Goal: Task Accomplishment & Management: Manage account settings

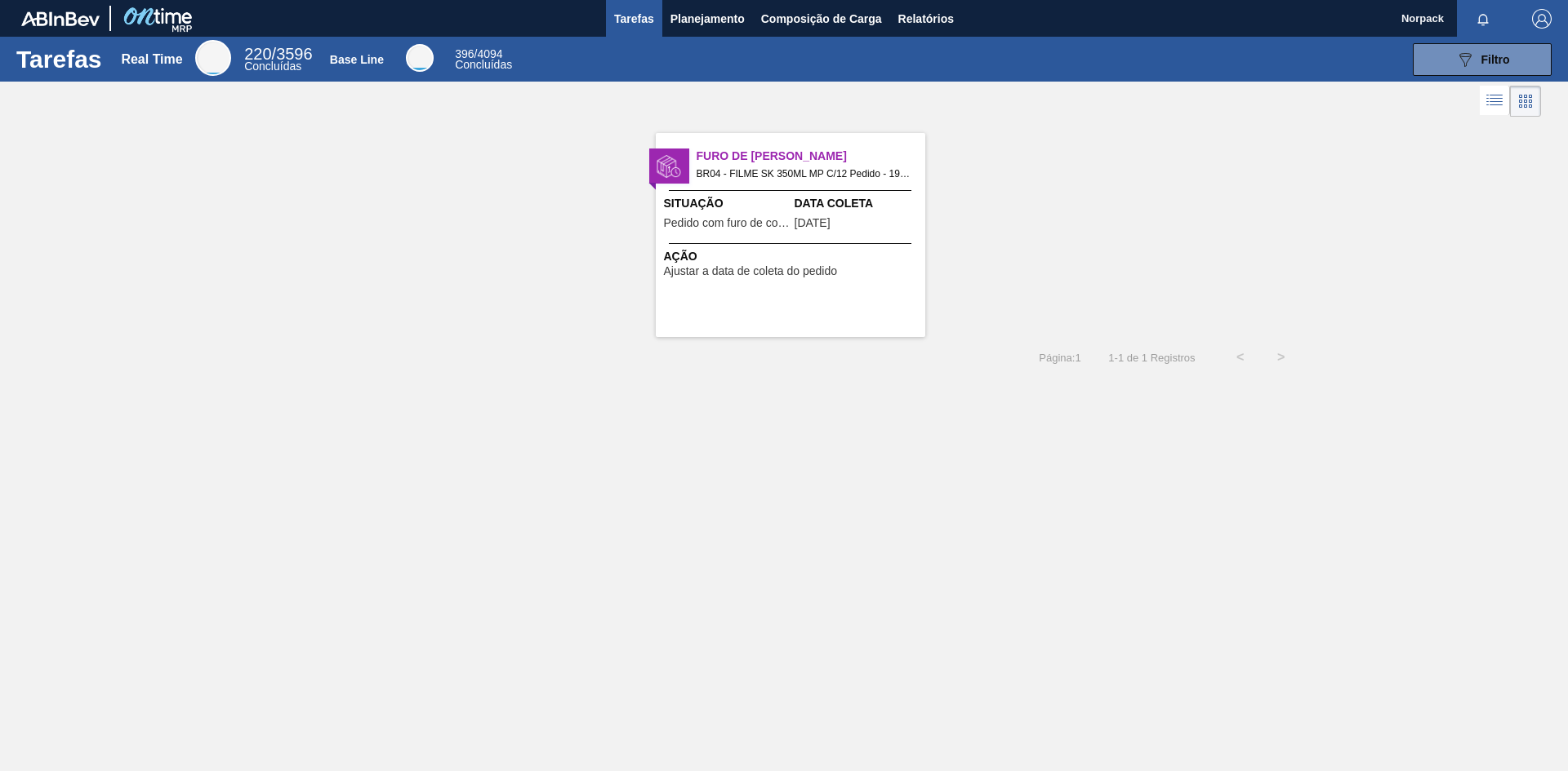
click at [795, 235] on div "Data Coleta [DATE]" at bounding box center [857, 215] width 126 height 40
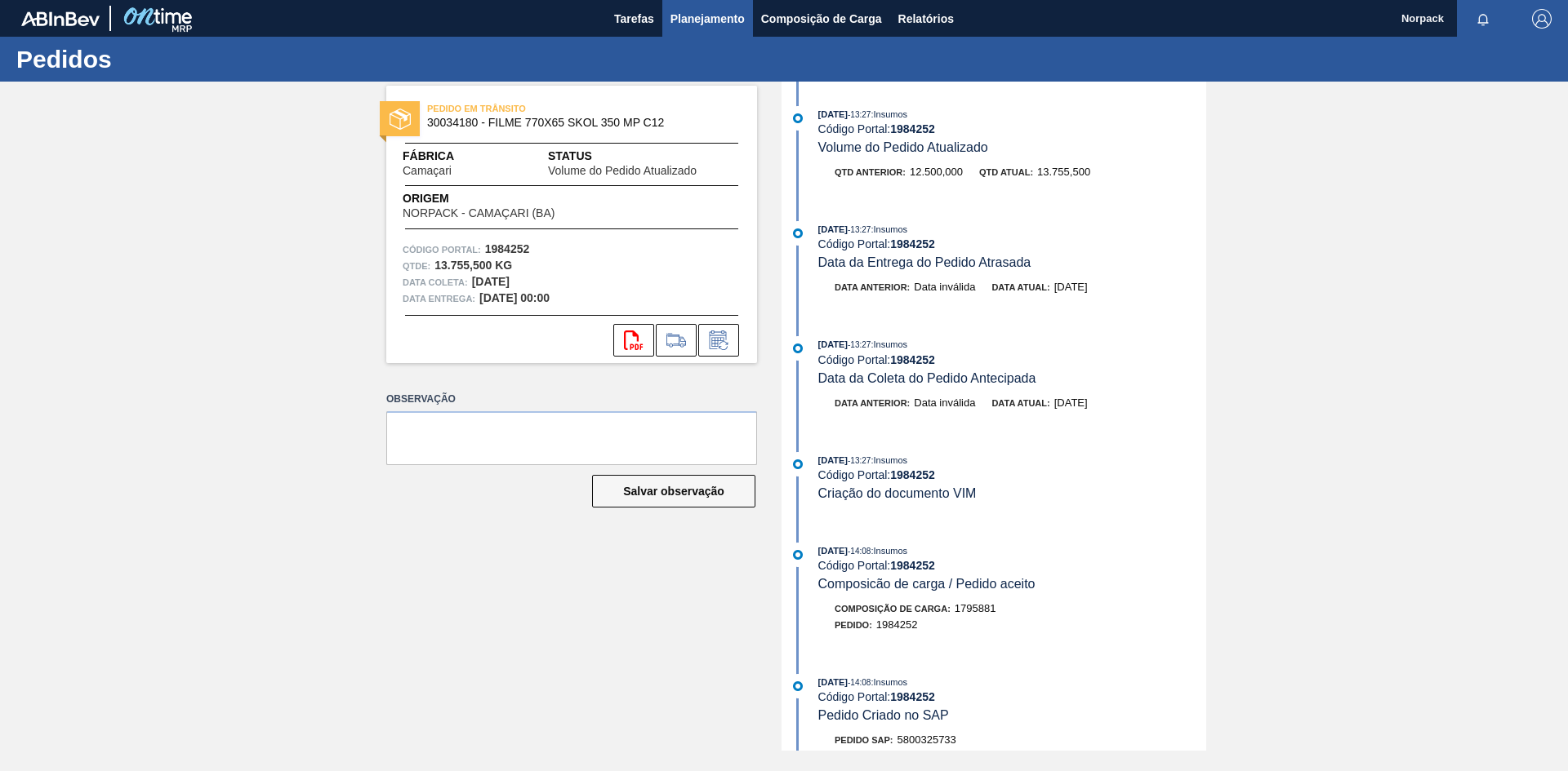
click at [706, 19] on span "Planejamento" at bounding box center [707, 18] width 74 height 19
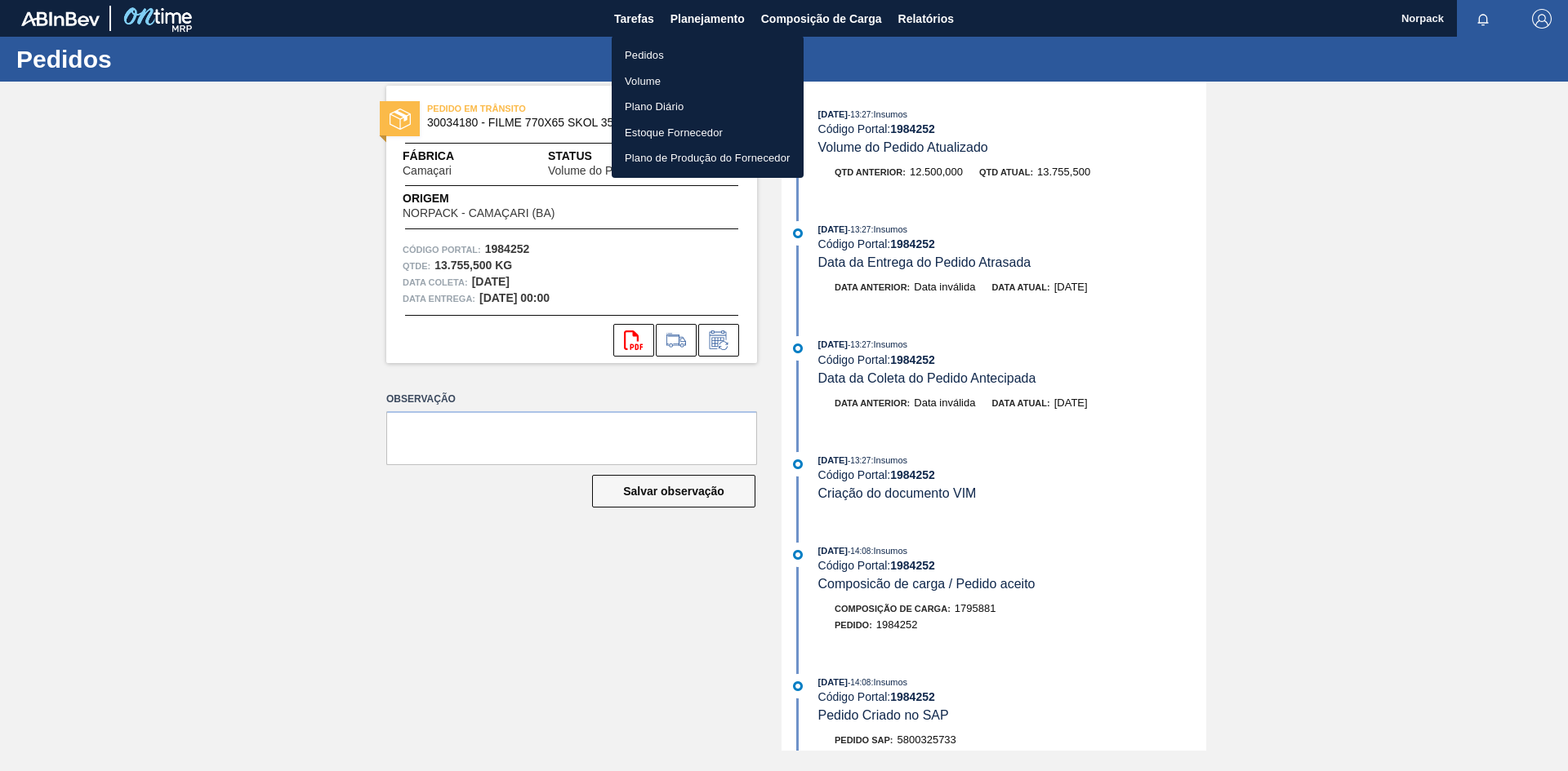
click at [653, 52] on li "Pedidos" at bounding box center [707, 55] width 192 height 26
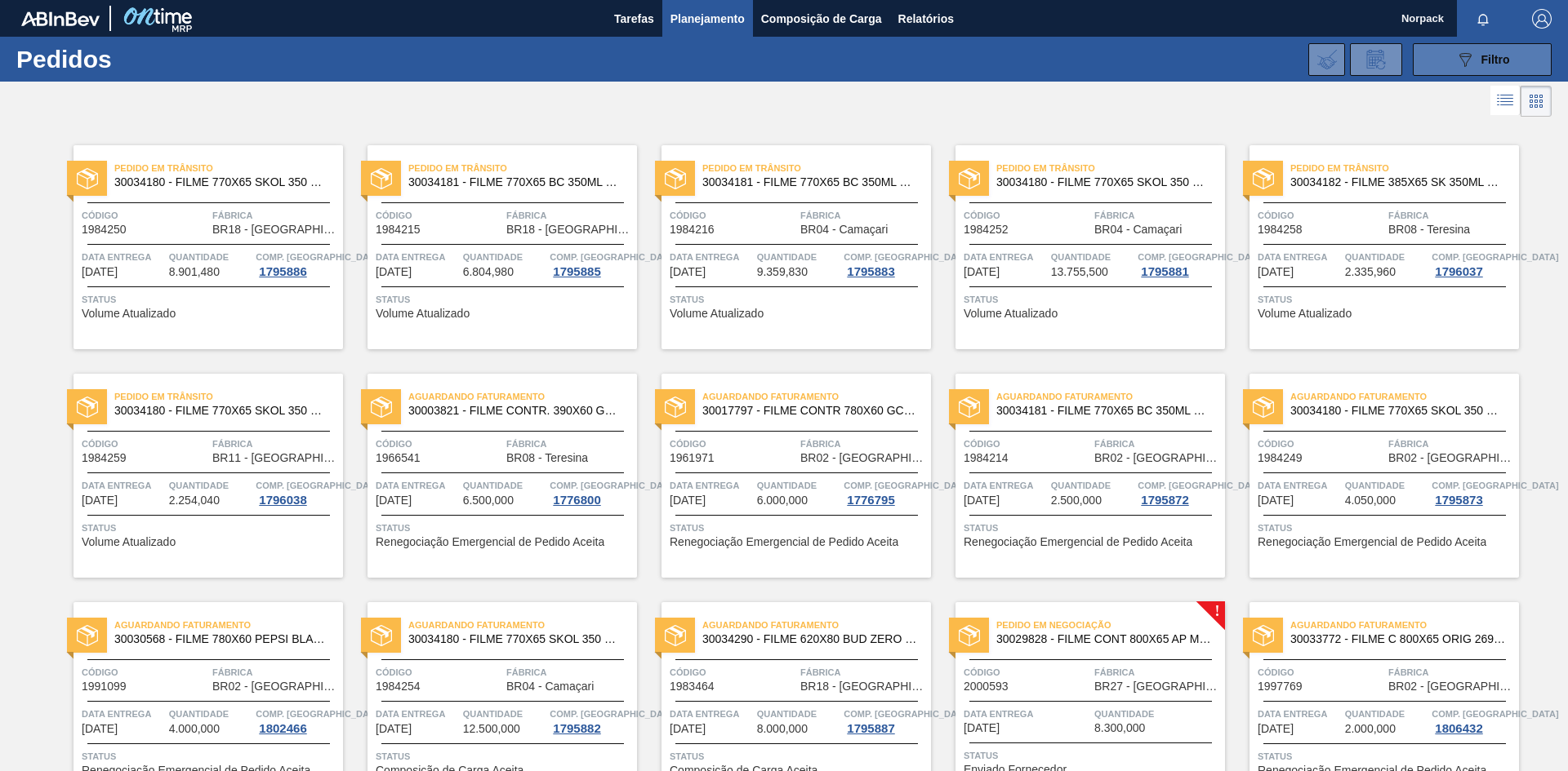
click at [1455, 62] on icon "089F7B8B-B2A5-4AFE-B5C0-19BA573D28AC" at bounding box center [1465, 59] width 19 height 19
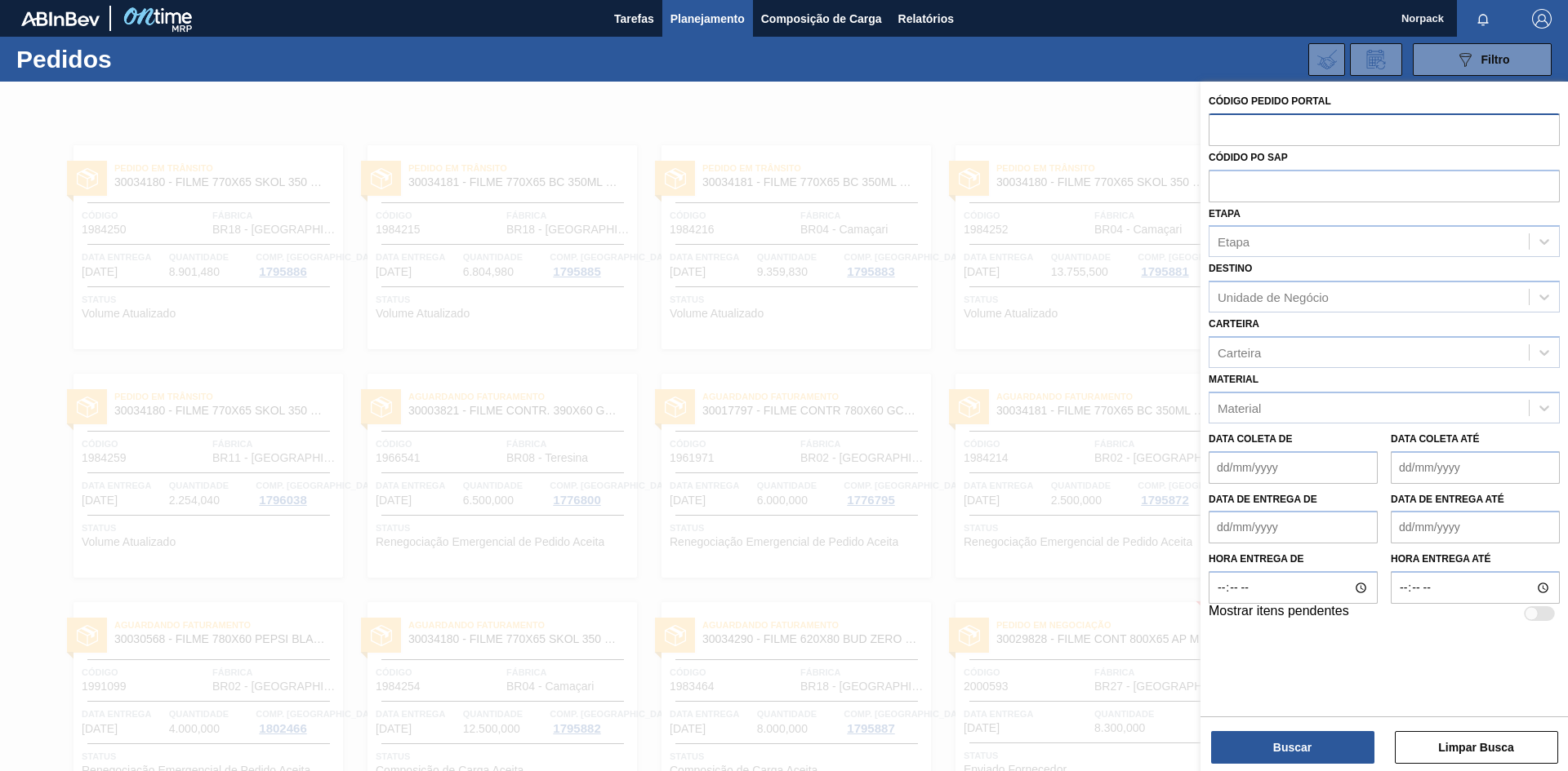
click at [1241, 129] on input "text" at bounding box center [1384, 129] width 351 height 31
paste input "2004294"
type input "2004294"
click at [1319, 755] on button "Buscar" at bounding box center [1292, 747] width 163 height 33
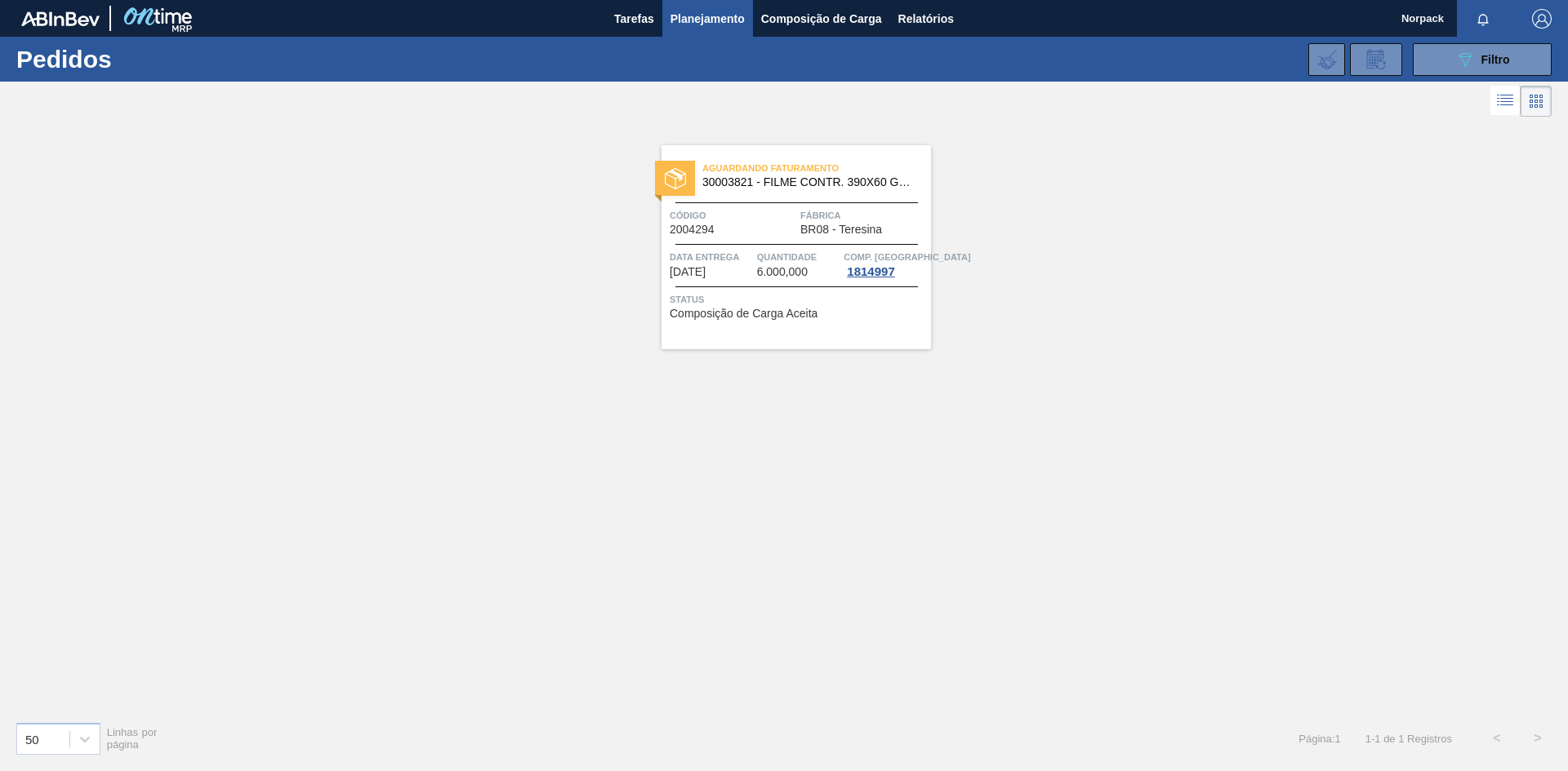
click at [779, 285] on div "Aguardando Faturamento 30003821 - FILME CONTR. 390X60 GCA 350ML NIV22 Código 20…" at bounding box center [796, 247] width 269 height 204
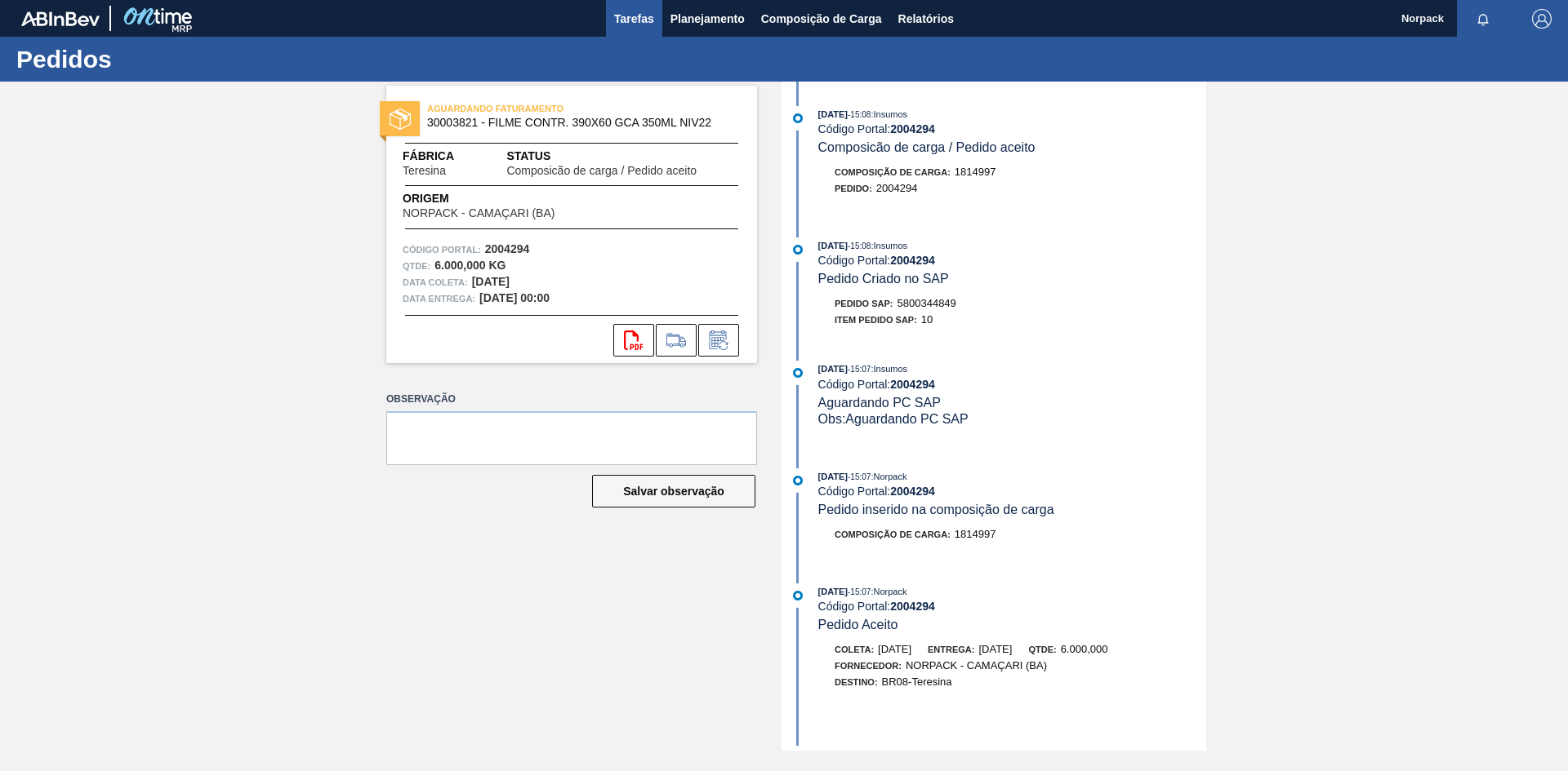
click at [629, 18] on span "Tarefas" at bounding box center [634, 18] width 40 height 19
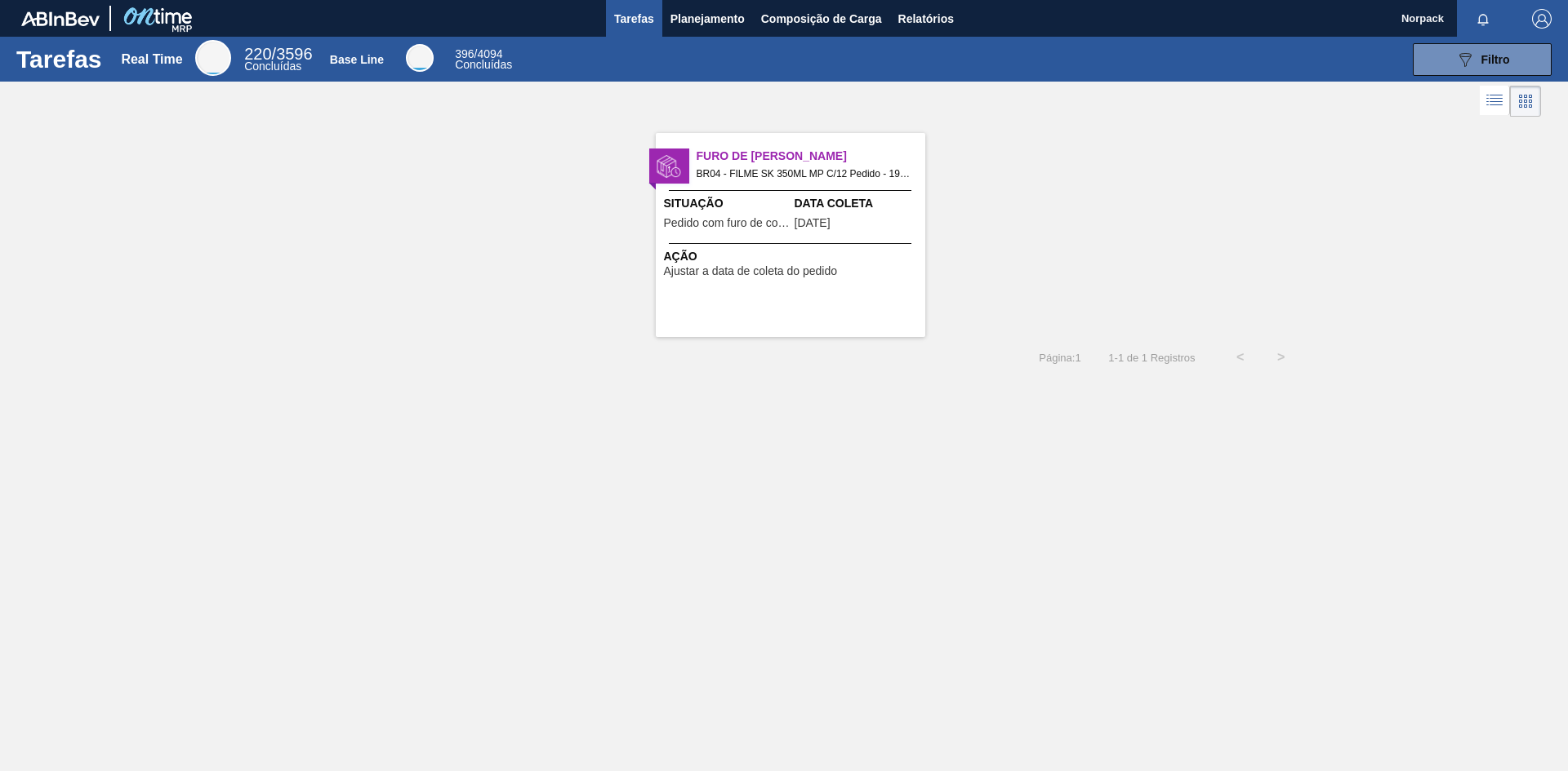
click at [770, 261] on span "Ação" at bounding box center [792, 256] width 257 height 17
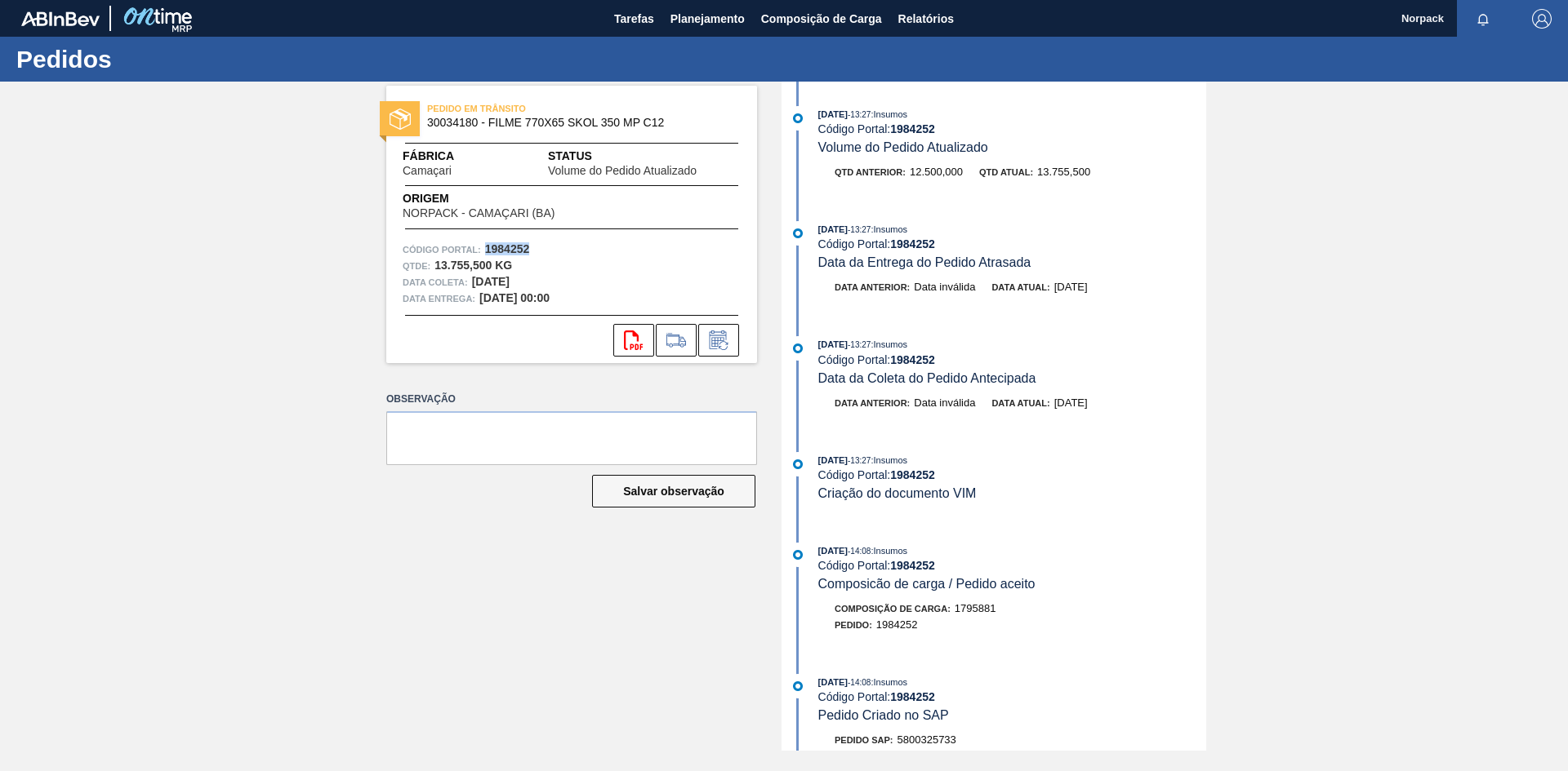
drag, startPoint x: 486, startPoint y: 246, endPoint x: 538, endPoint y: 248, distance: 52.0
click at [538, 248] on div "Código Portal: 1984252" at bounding box center [572, 249] width 338 height 16
copy strong "1984252"
click at [723, 346] on icon at bounding box center [718, 340] width 26 height 19
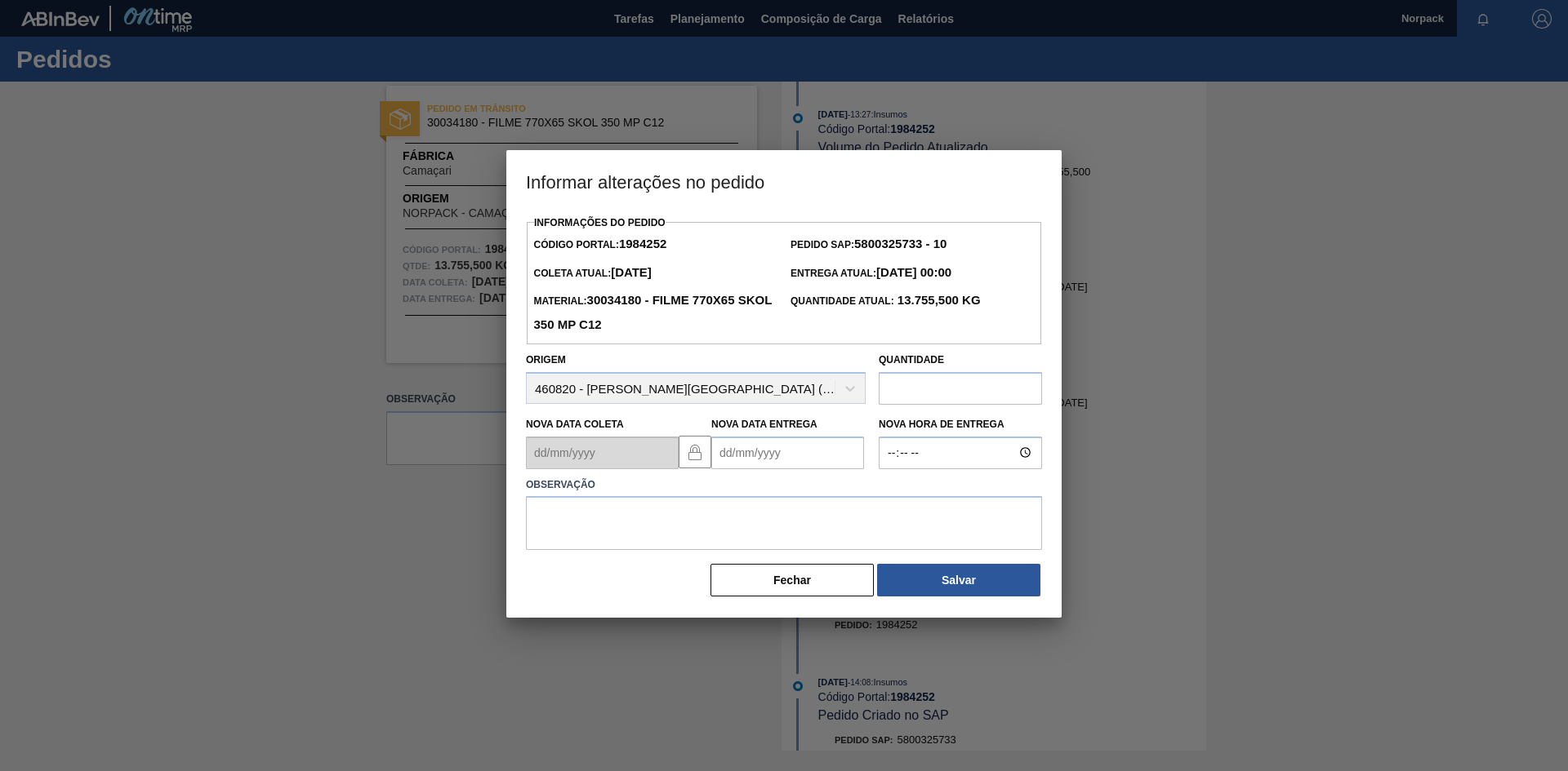
click at [749, 464] on Entrega "Nova Data Entrega" at bounding box center [787, 452] width 153 height 33
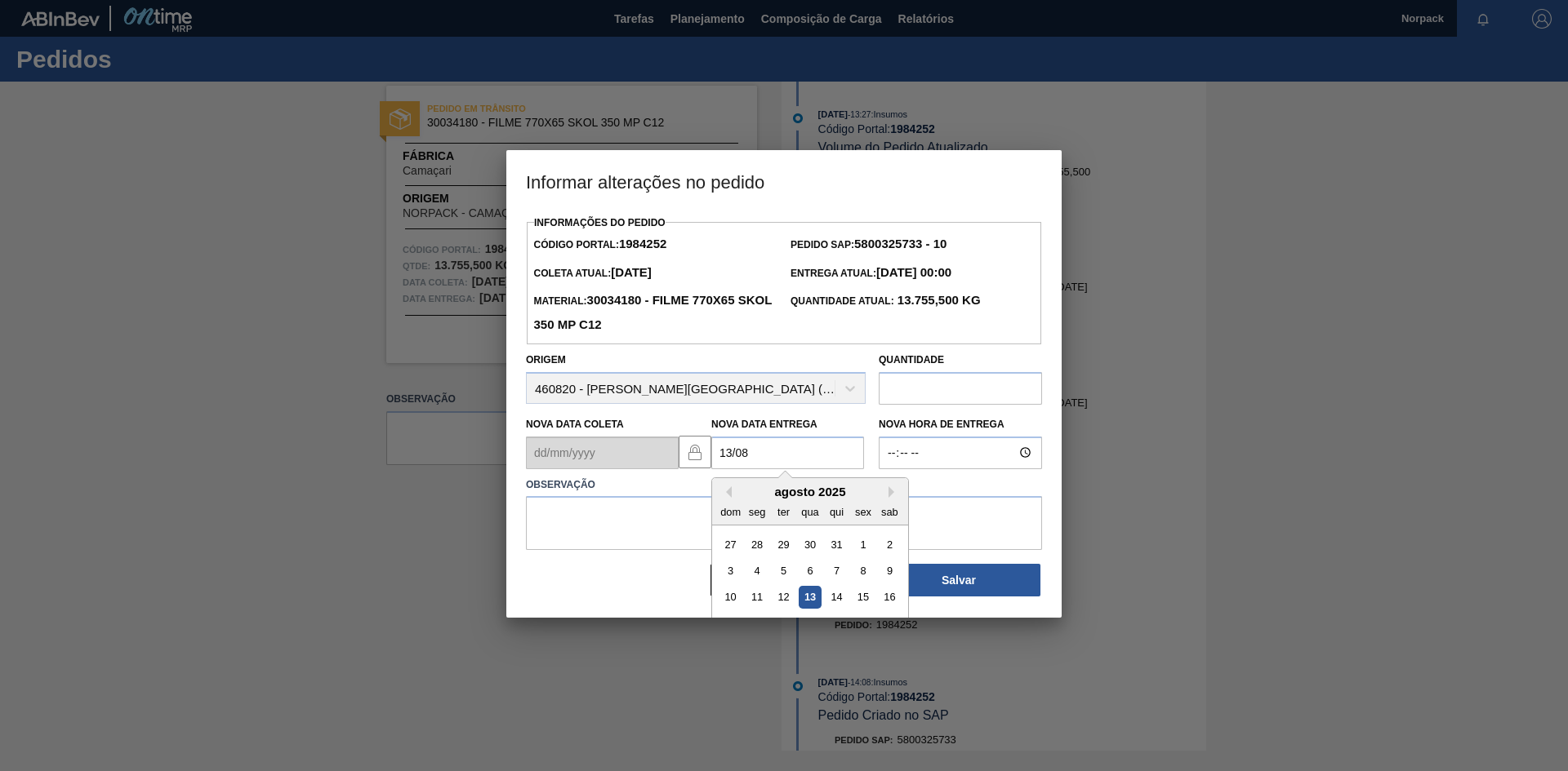
type Entrega "[DATE]"
click at [663, 525] on textarea at bounding box center [783, 523] width 516 height 54
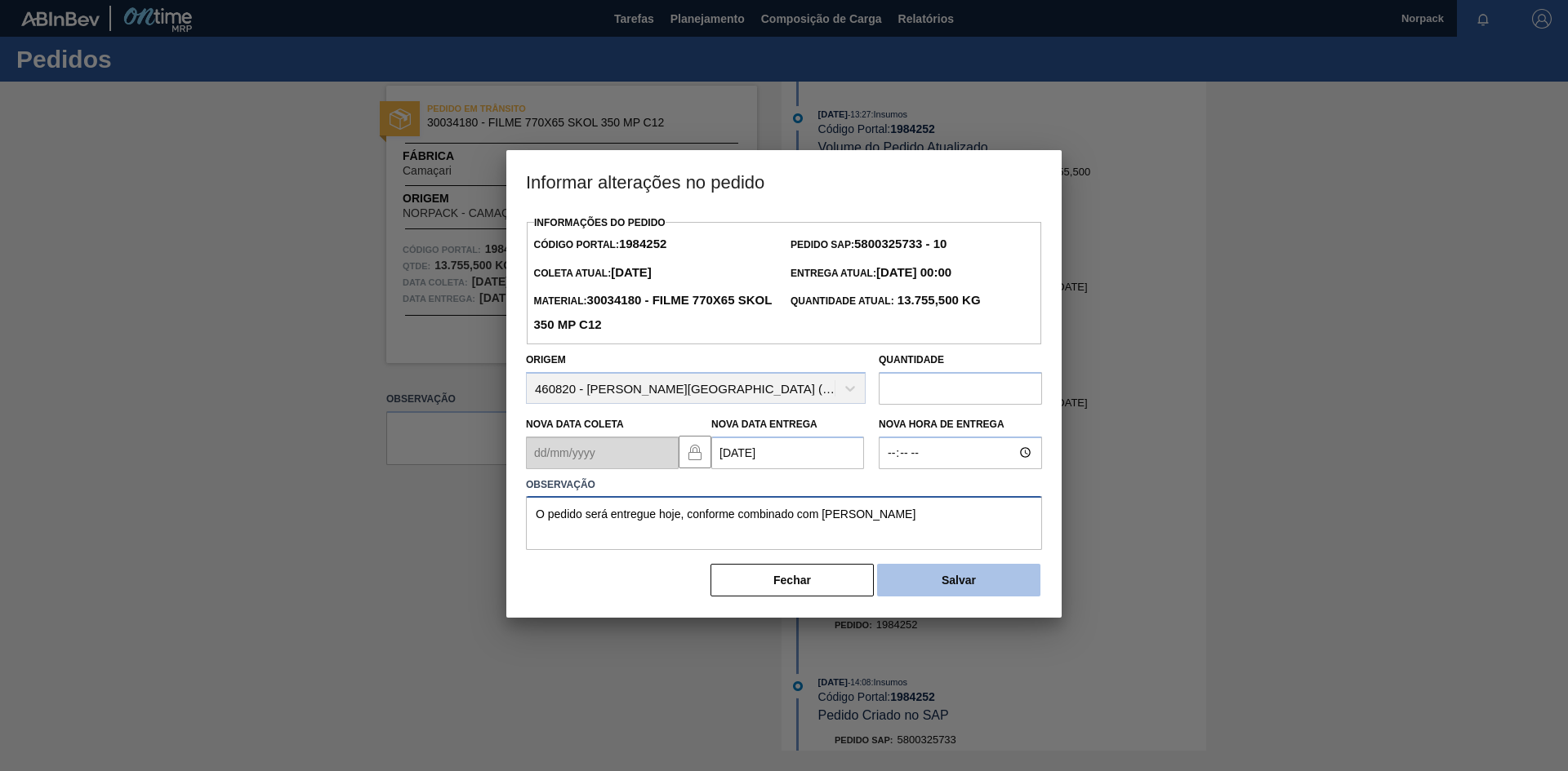
type textarea "O pedido será entregue hoje, conforme combinado com [PERSON_NAME]"
click at [937, 581] on button "Salvar" at bounding box center [958, 580] width 163 height 33
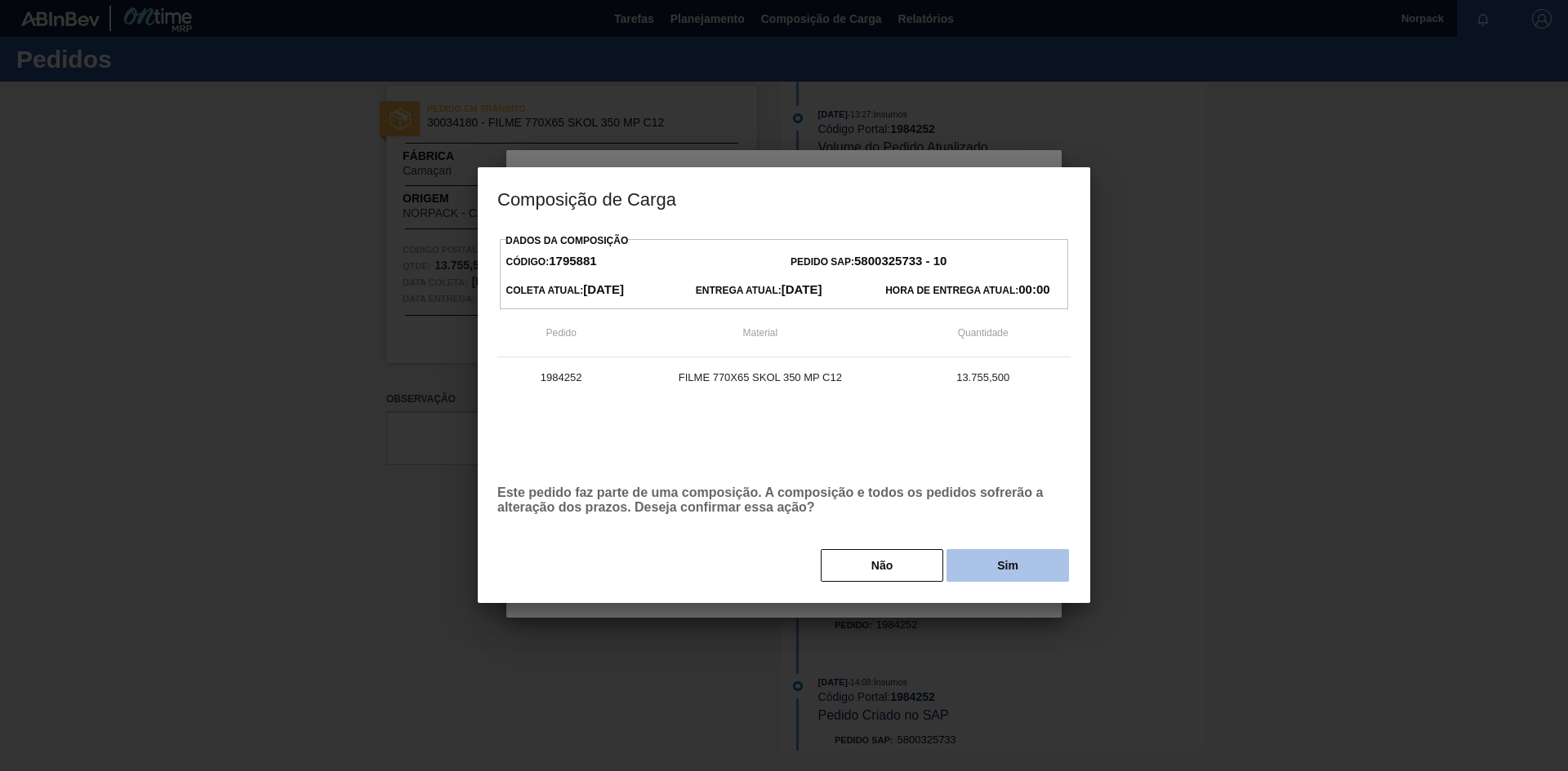
click at [1021, 558] on button "Sim" at bounding box center [1008, 565] width 123 height 33
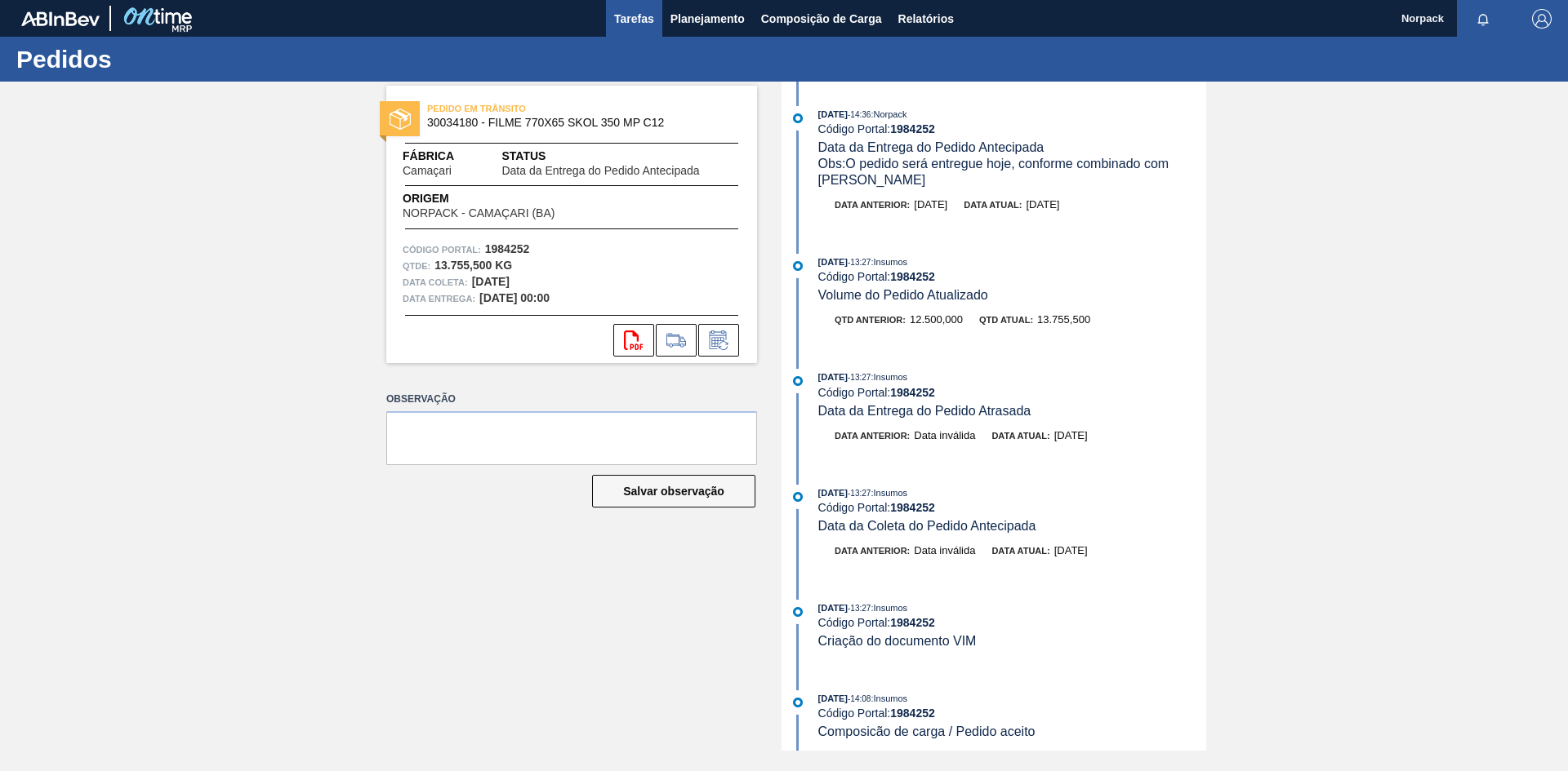
click at [625, 17] on span "Tarefas" at bounding box center [634, 18] width 40 height 19
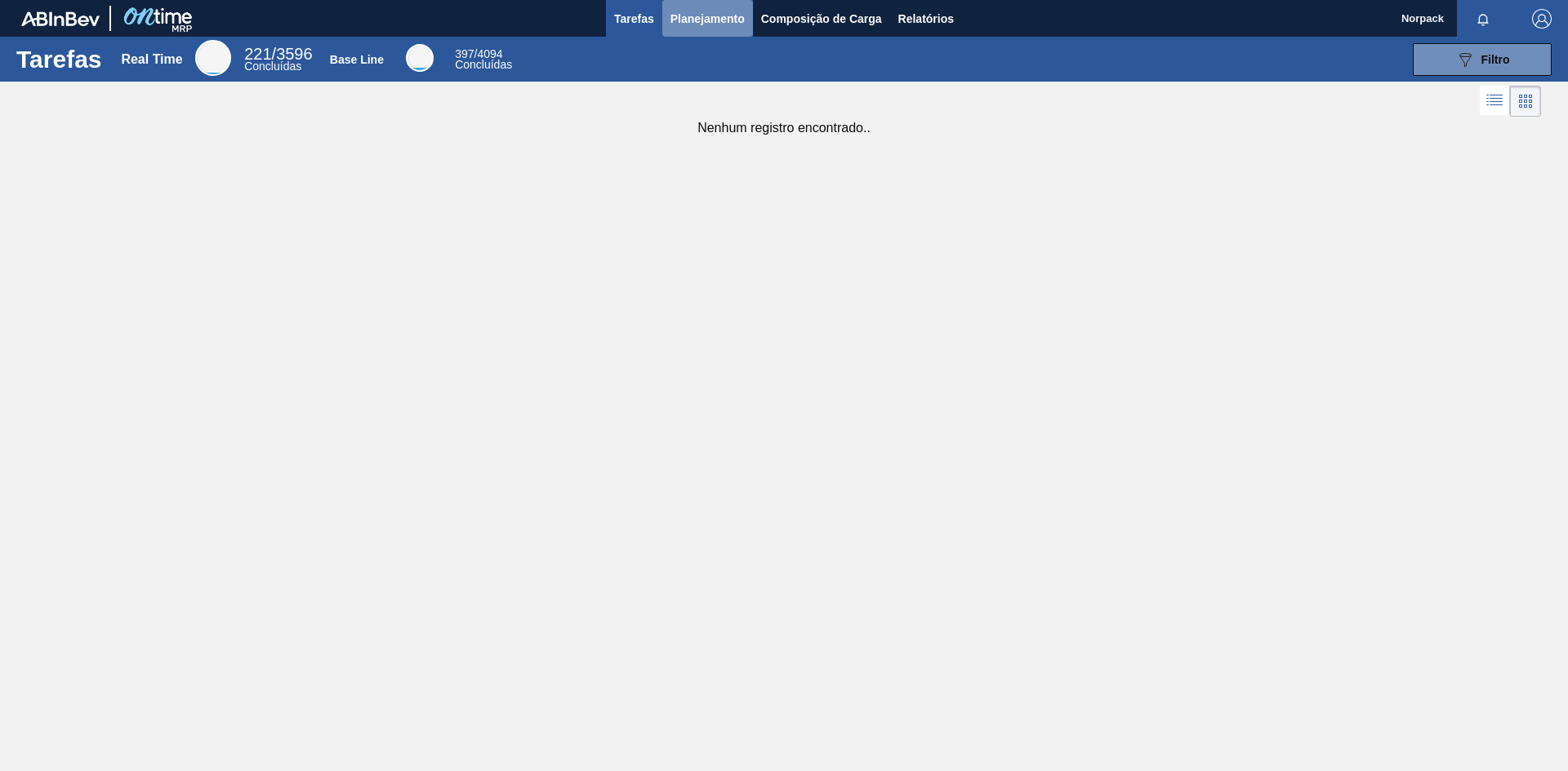
click at [689, 16] on span "Planejamento" at bounding box center [707, 18] width 74 height 19
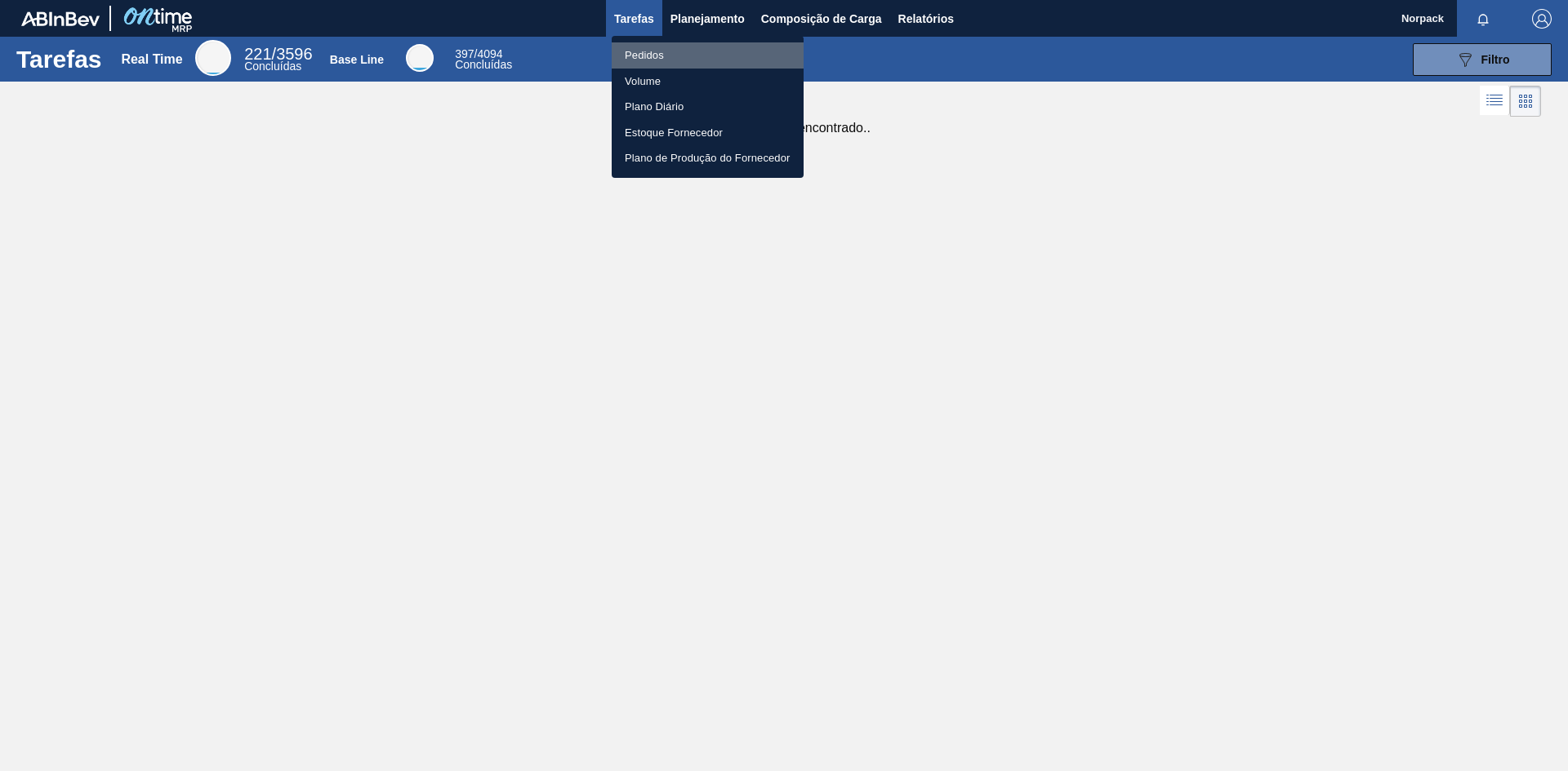
click at [648, 49] on li "Pedidos" at bounding box center [707, 55] width 192 height 26
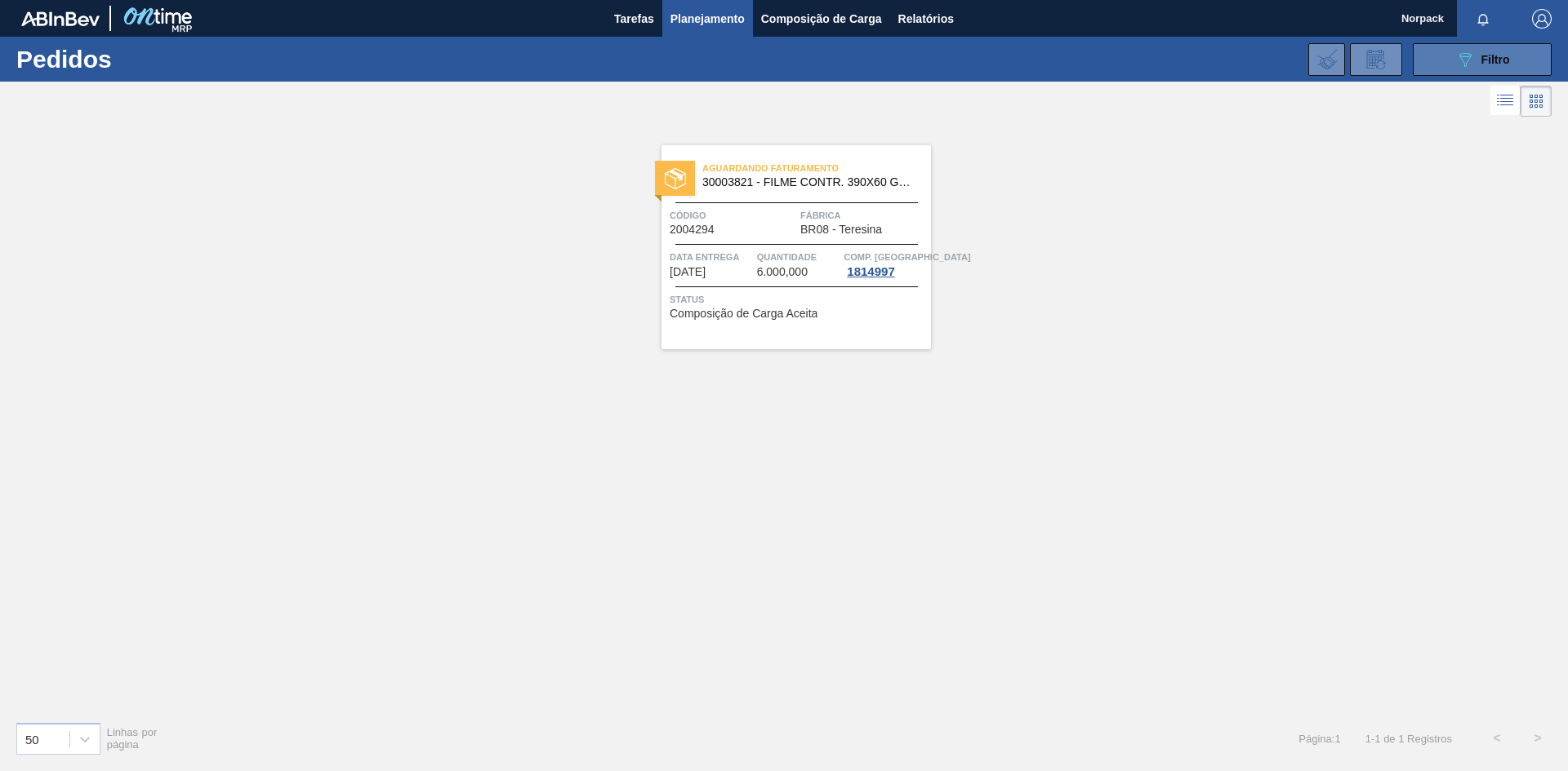
click at [1459, 55] on icon "089F7B8B-B2A5-4AFE-B5C0-19BA573D28AC" at bounding box center [1465, 59] width 19 height 19
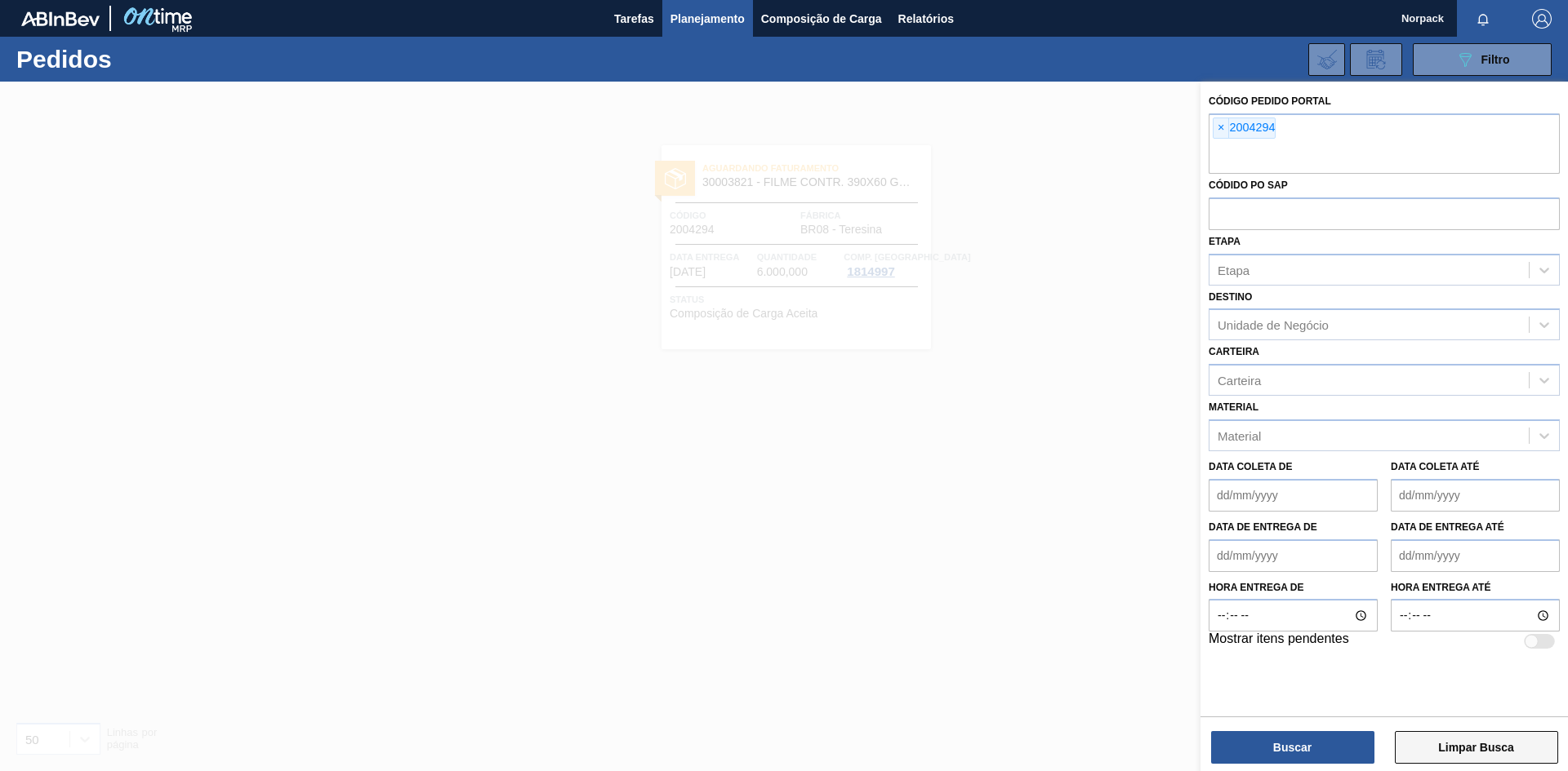
click at [1452, 751] on button "Limpar Busca" at bounding box center [1476, 747] width 163 height 33
